Goal: Transaction & Acquisition: Purchase product/service

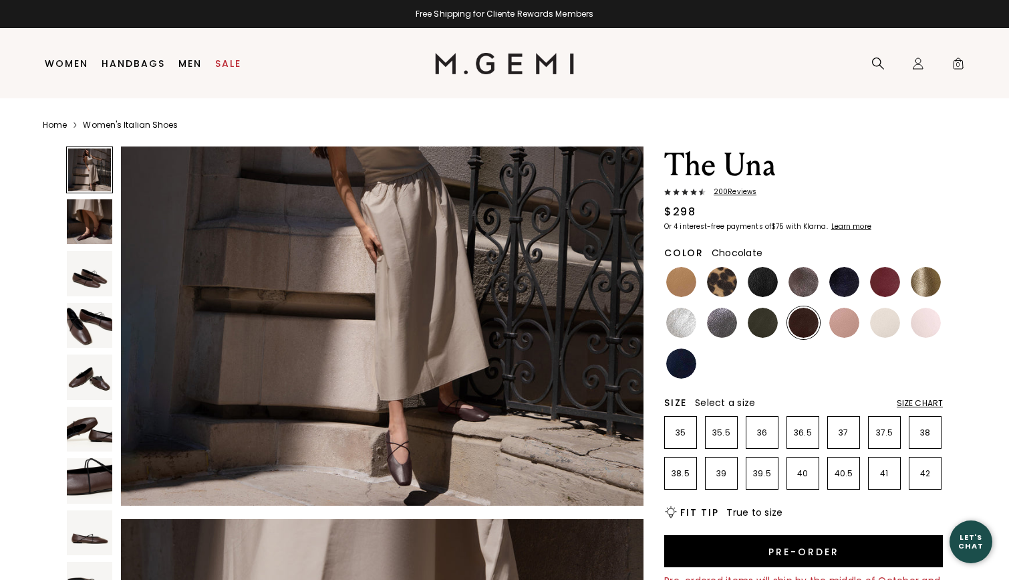
click at [85, 233] on img at bounding box center [89, 221] width 45 height 45
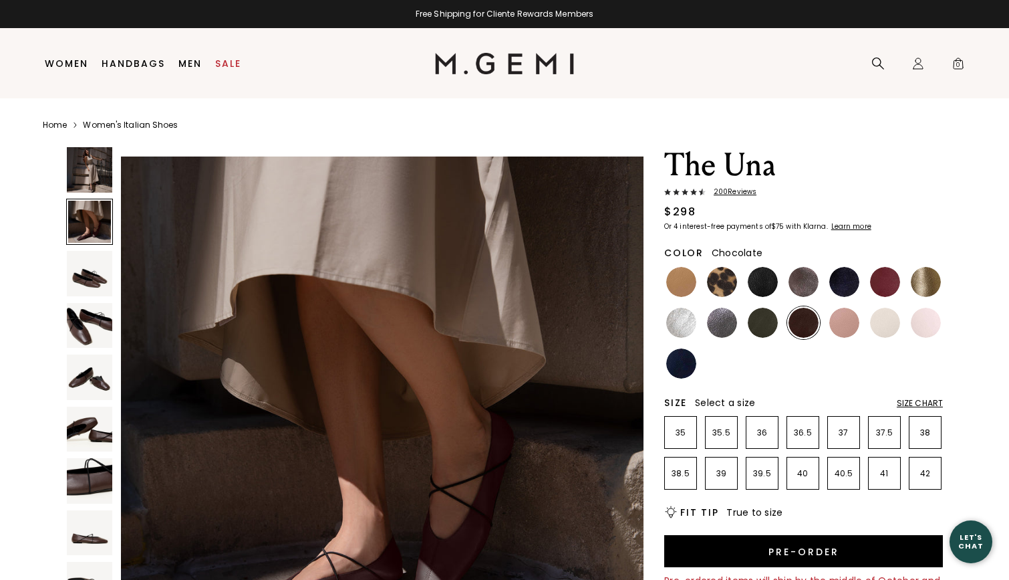
click at [82, 288] on img at bounding box center [89, 273] width 45 height 45
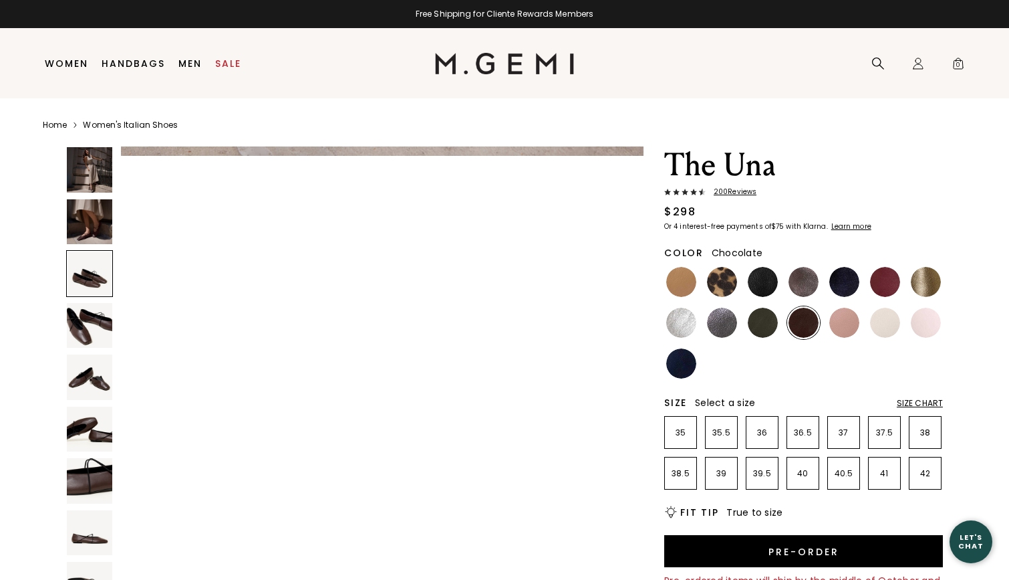
scroll to position [1053, 0]
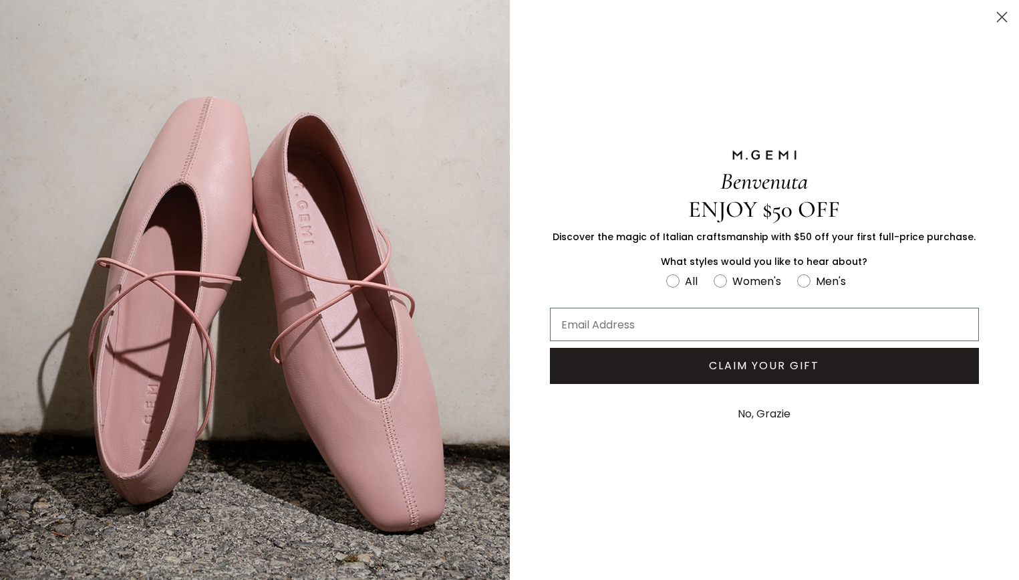
click at [1002, 15] on circle "Close dialog" at bounding box center [1002, 17] width 22 height 22
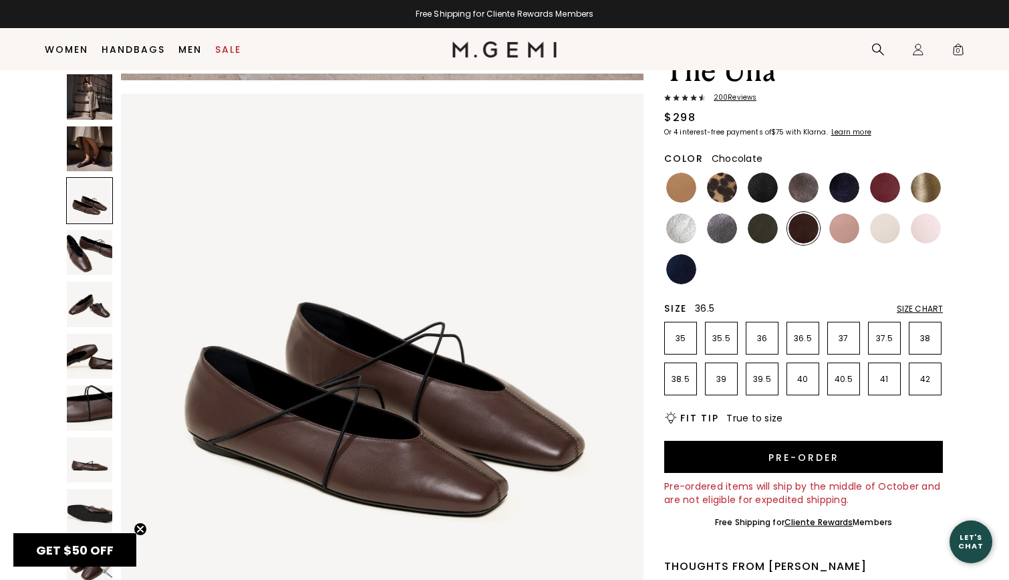
scroll to position [0, 0]
click at [798, 381] on p "40" at bounding box center [802, 379] width 31 height 11
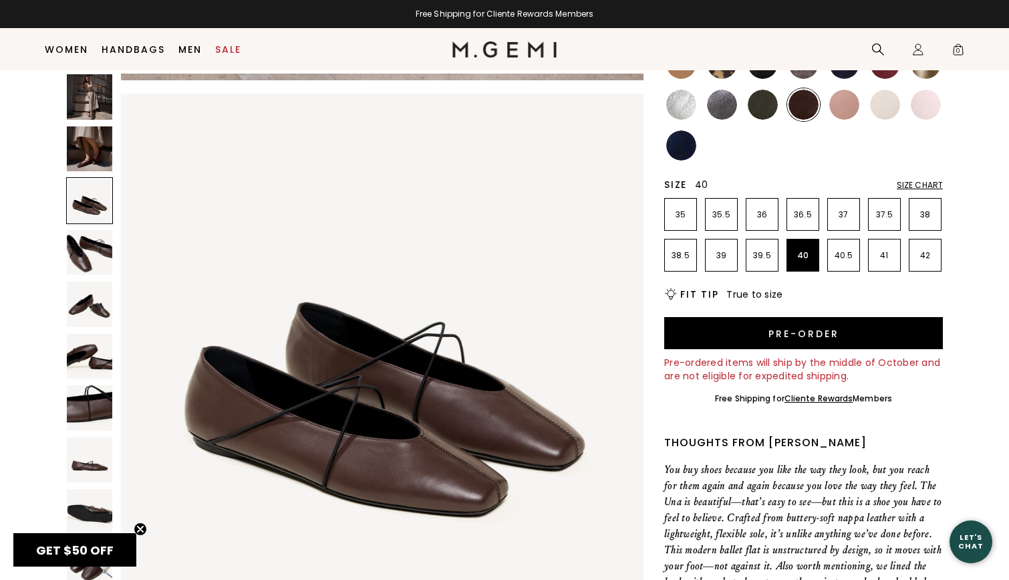
scroll to position [193, 0]
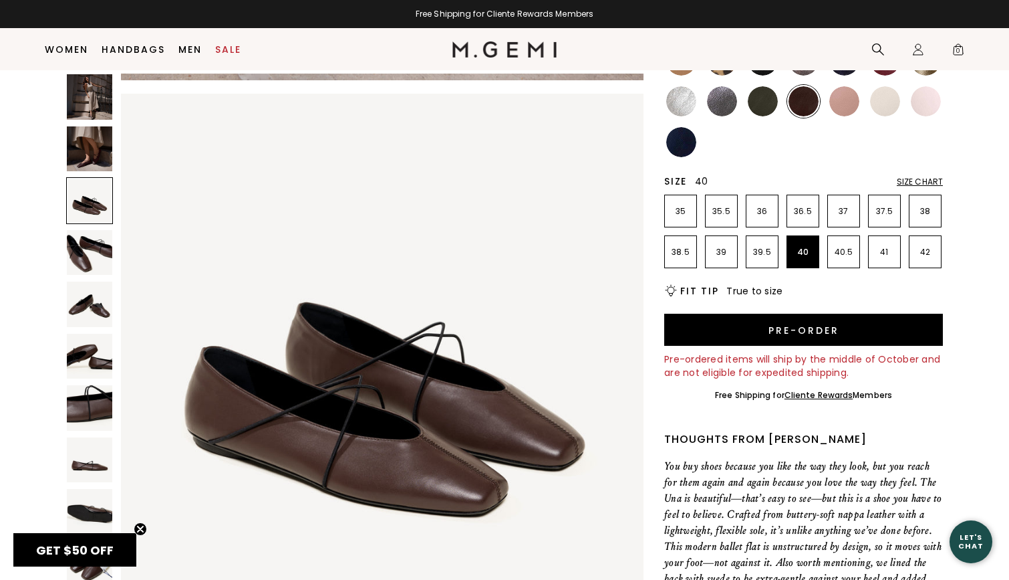
click at [755, 428] on div "The Una 200 Review s $298 Or 4 interest-free payments of $75 with Klarna Learn …" at bounding box center [803, 395] width 279 height 941
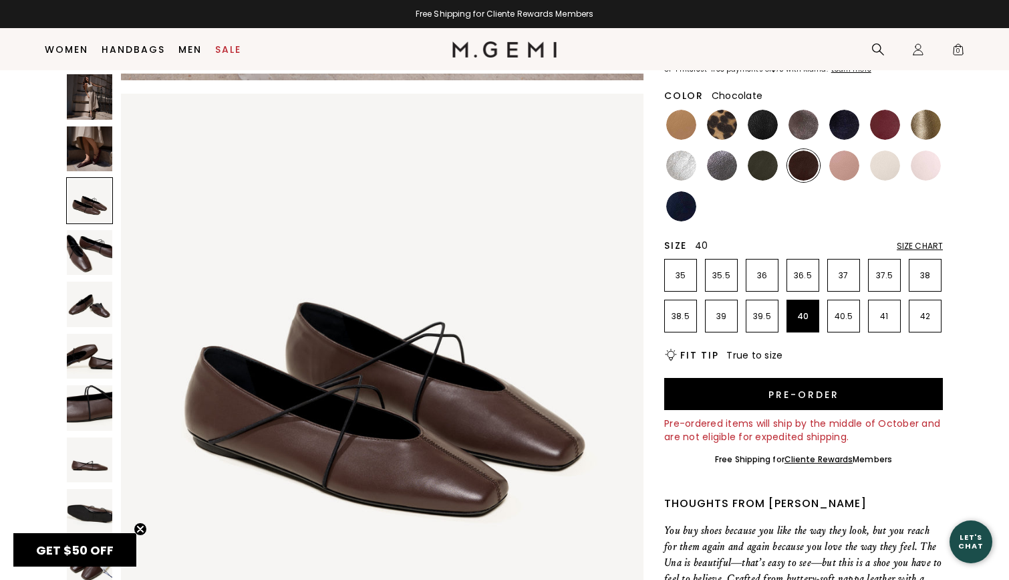
scroll to position [76, 0]
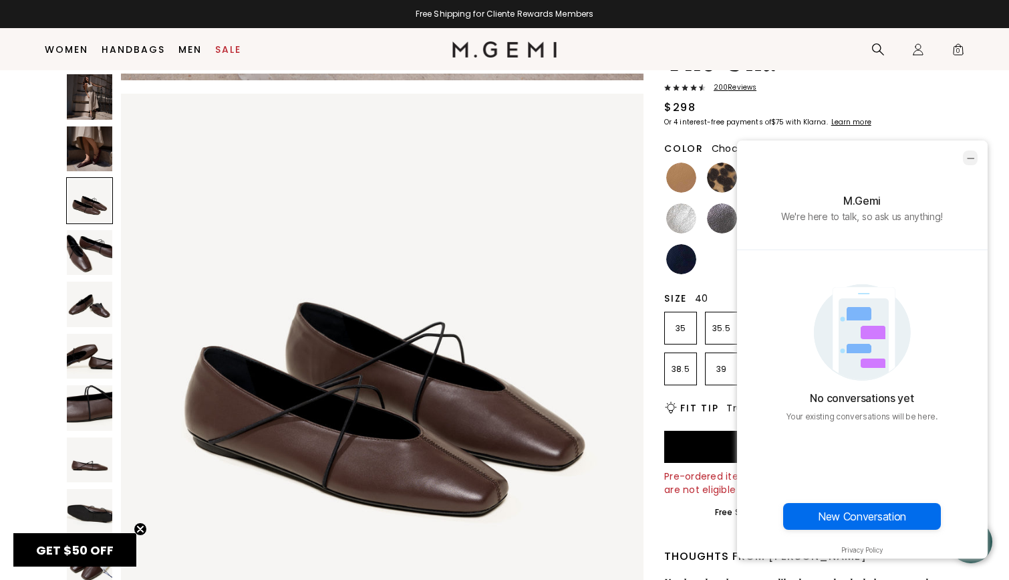
click at [973, 158] on icon "minimize chat widget" at bounding box center [971, 158] width 12 height 12
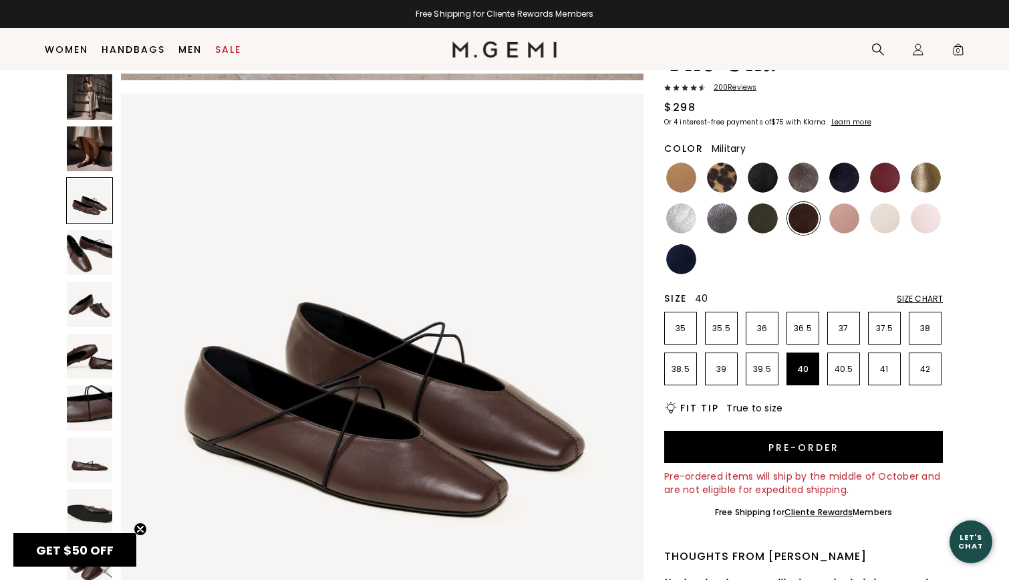
click at [753, 220] on img at bounding box center [763, 218] width 30 height 30
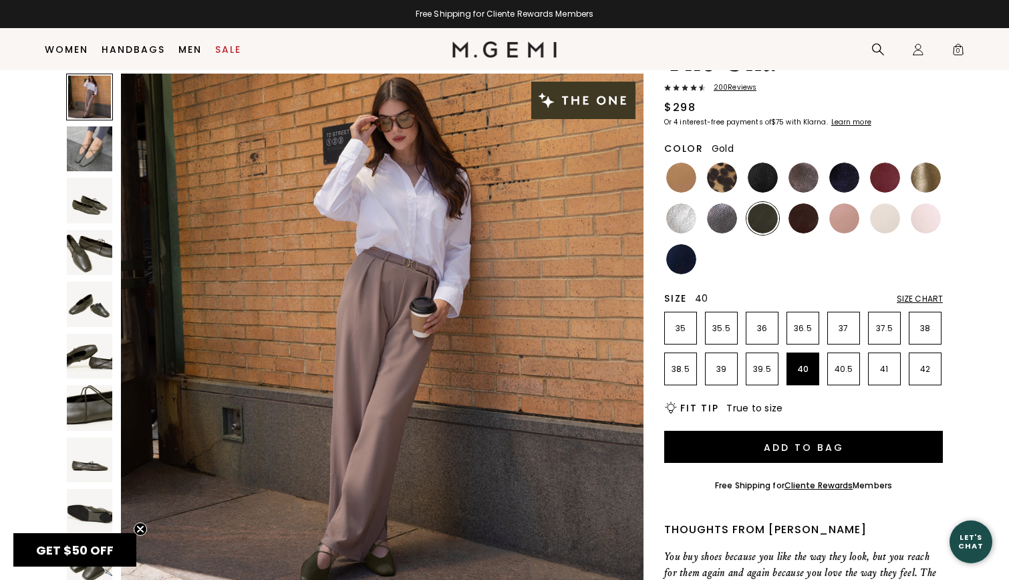
click at [927, 174] on img at bounding box center [926, 177] width 30 height 30
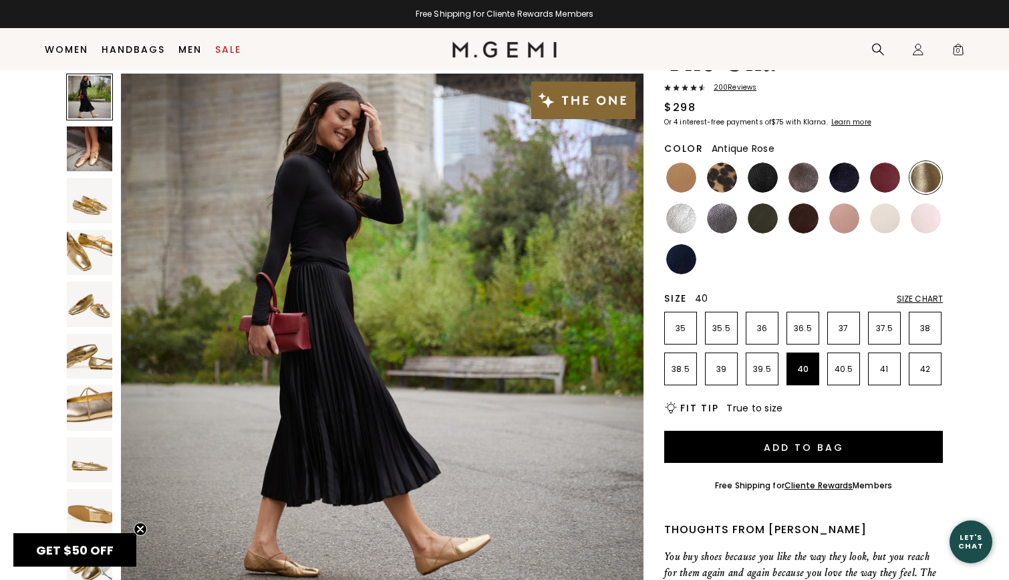
click at [846, 215] on img at bounding box center [845, 218] width 30 height 30
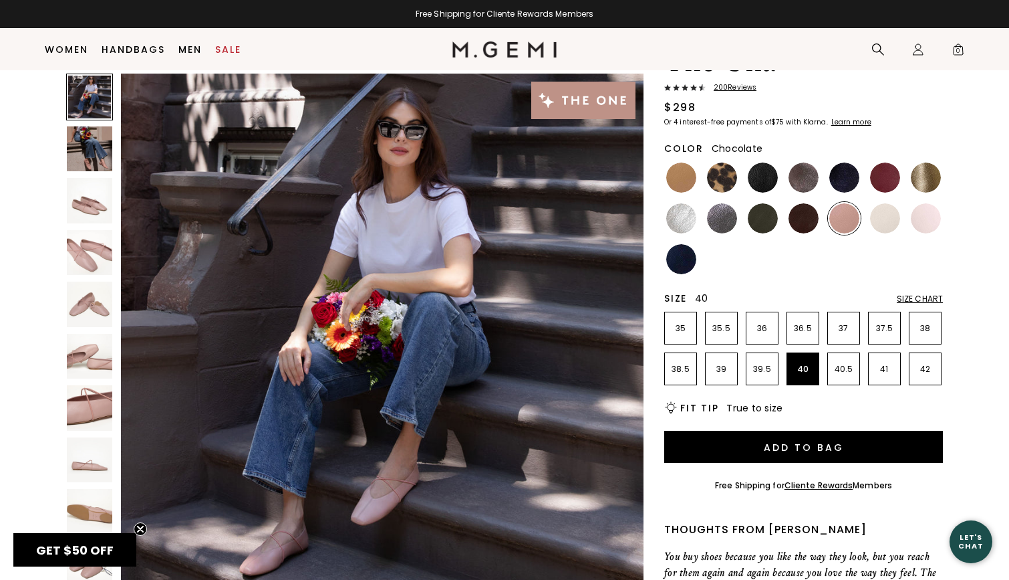
click at [797, 221] on img at bounding box center [804, 218] width 30 height 30
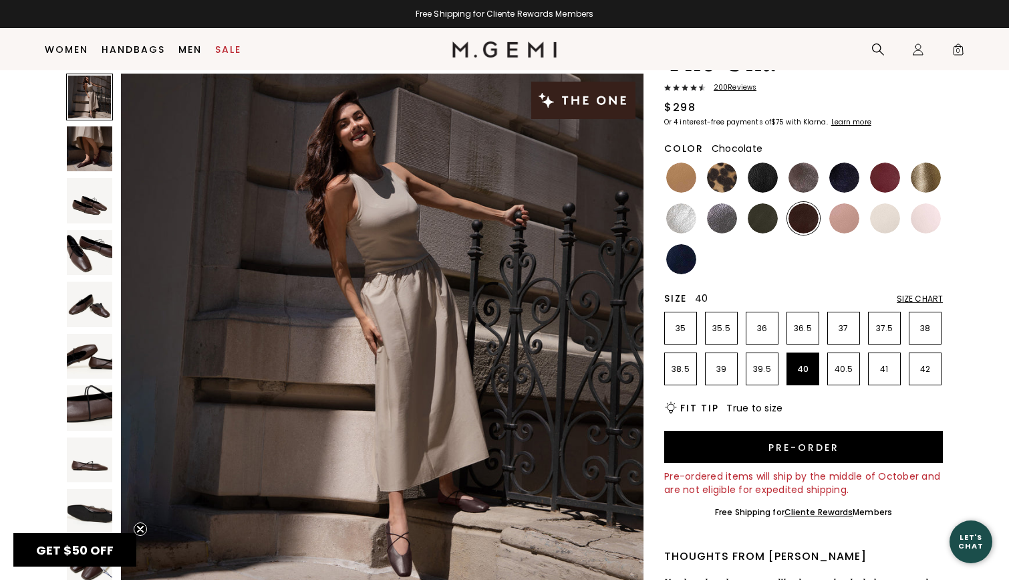
click at [106, 163] on img at bounding box center [89, 148] width 45 height 45
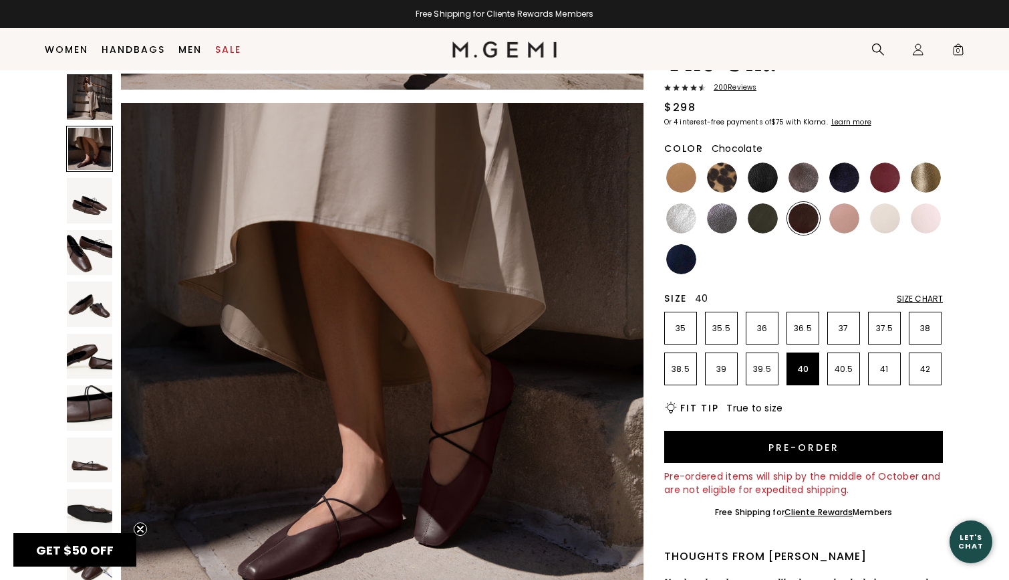
scroll to position [526, 0]
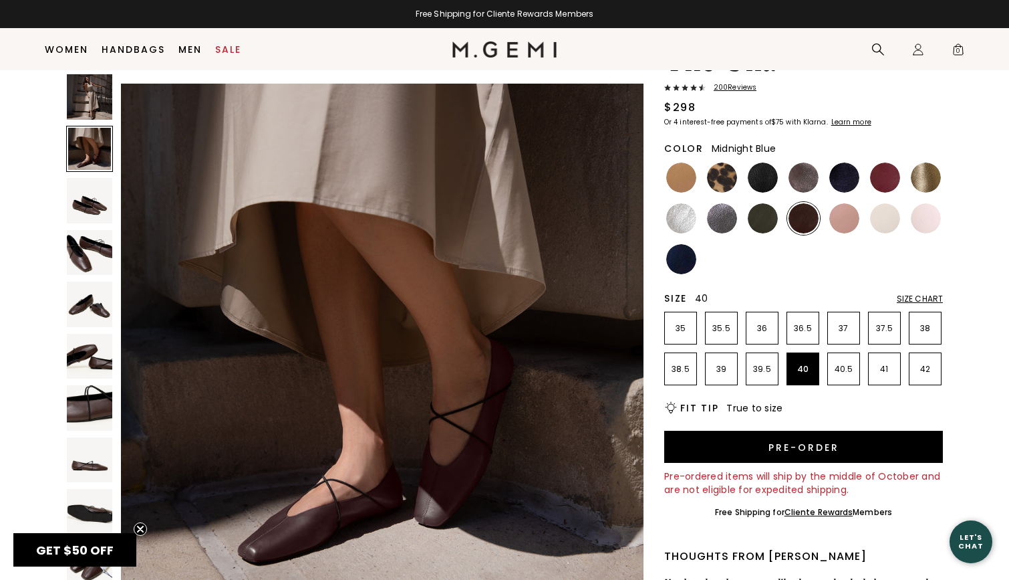
click at [841, 176] on img at bounding box center [845, 177] width 30 height 30
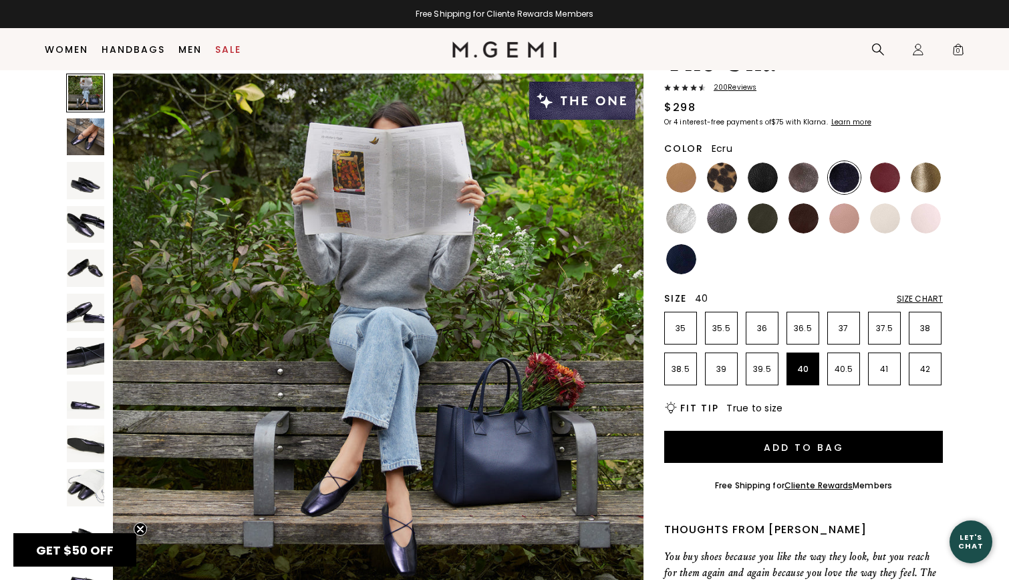
click at [894, 229] on img at bounding box center [885, 218] width 30 height 30
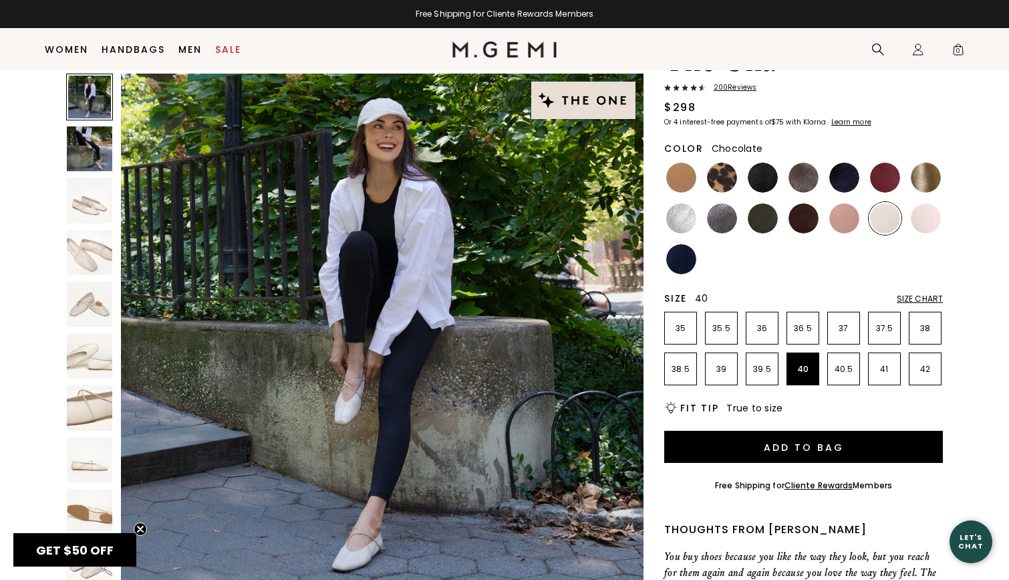
click at [796, 227] on img at bounding box center [804, 218] width 30 height 30
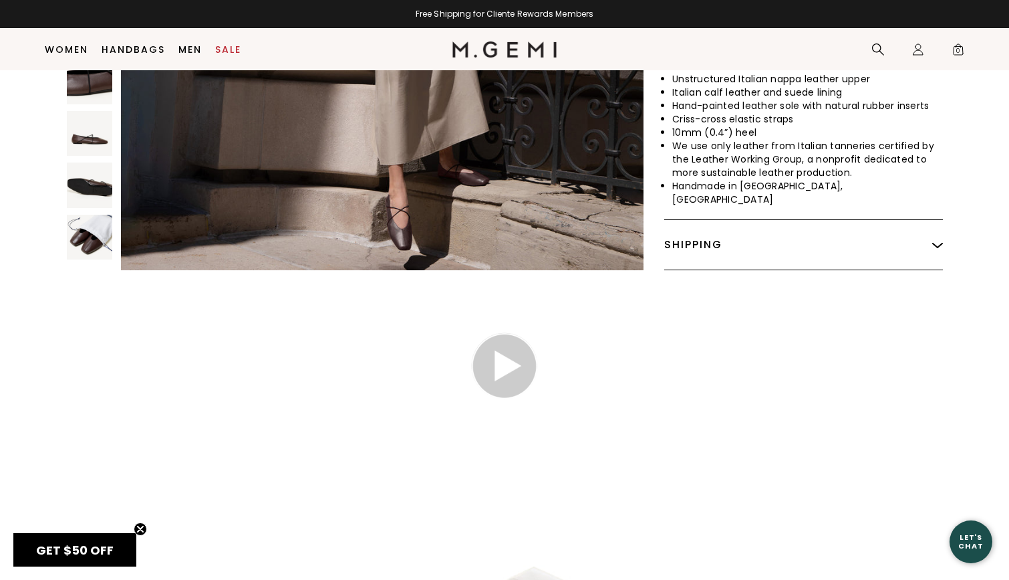
scroll to position [793, 0]
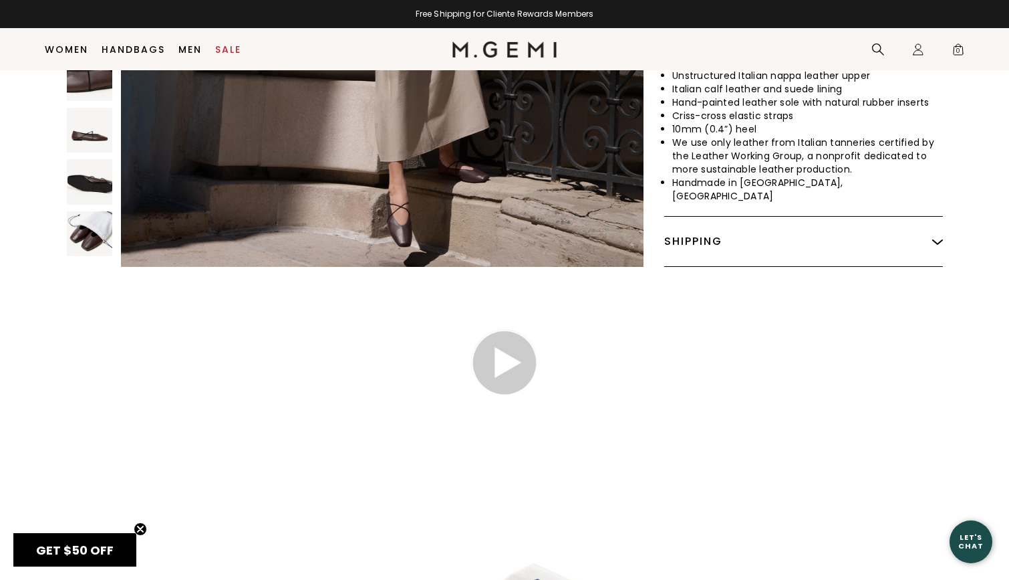
click at [811, 219] on div "Shipping" at bounding box center [803, 241] width 279 height 49
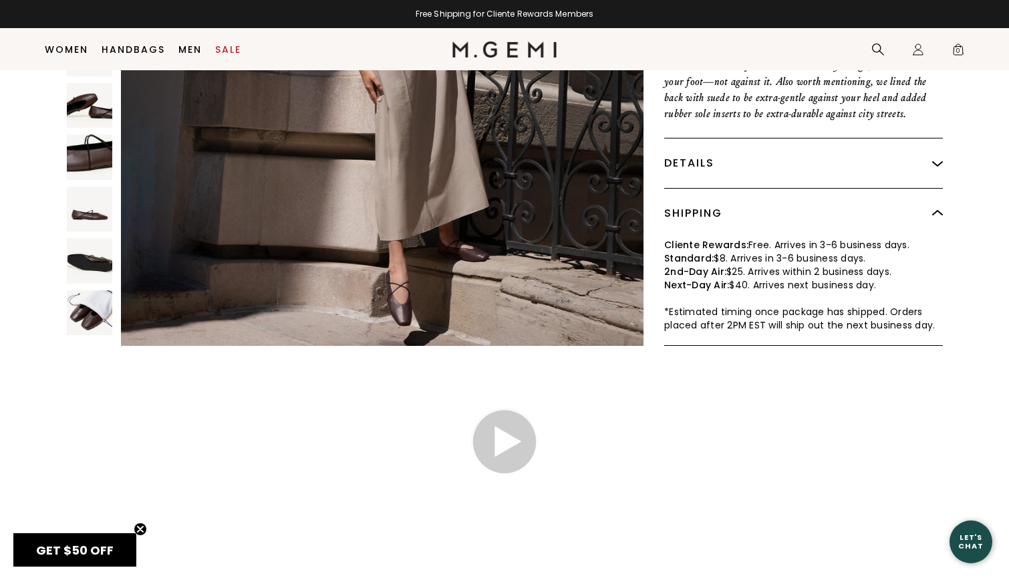
scroll to position [429, 0]
